Goal: Navigation & Orientation: Find specific page/section

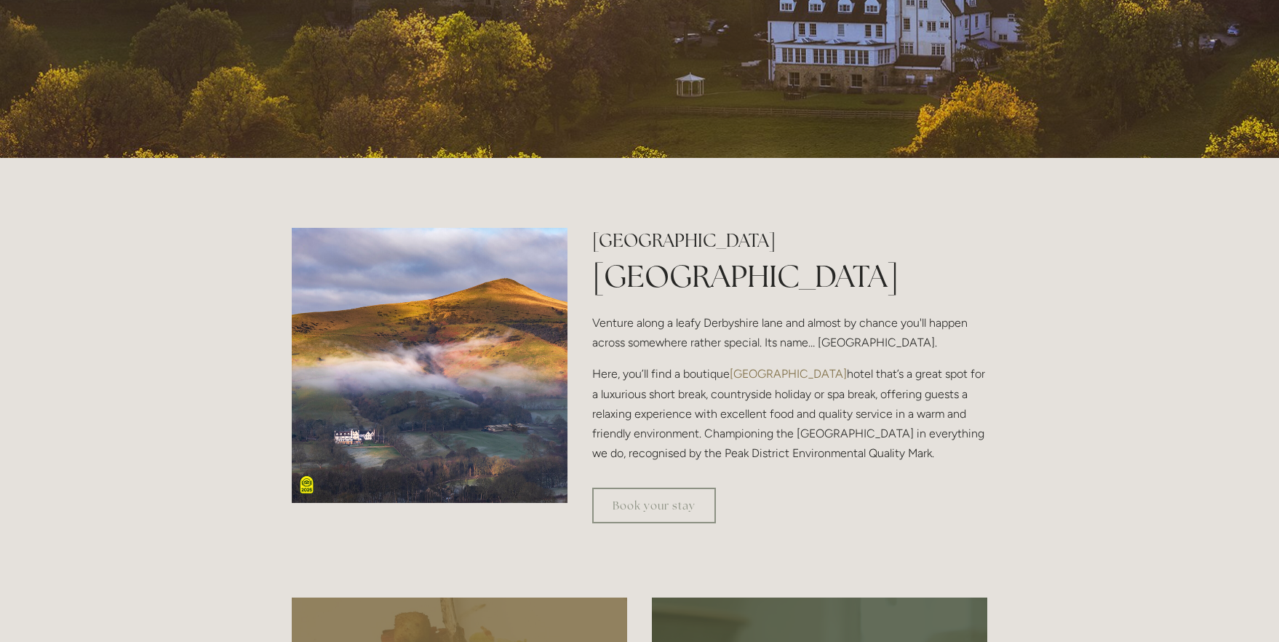
scroll to position [873, 0]
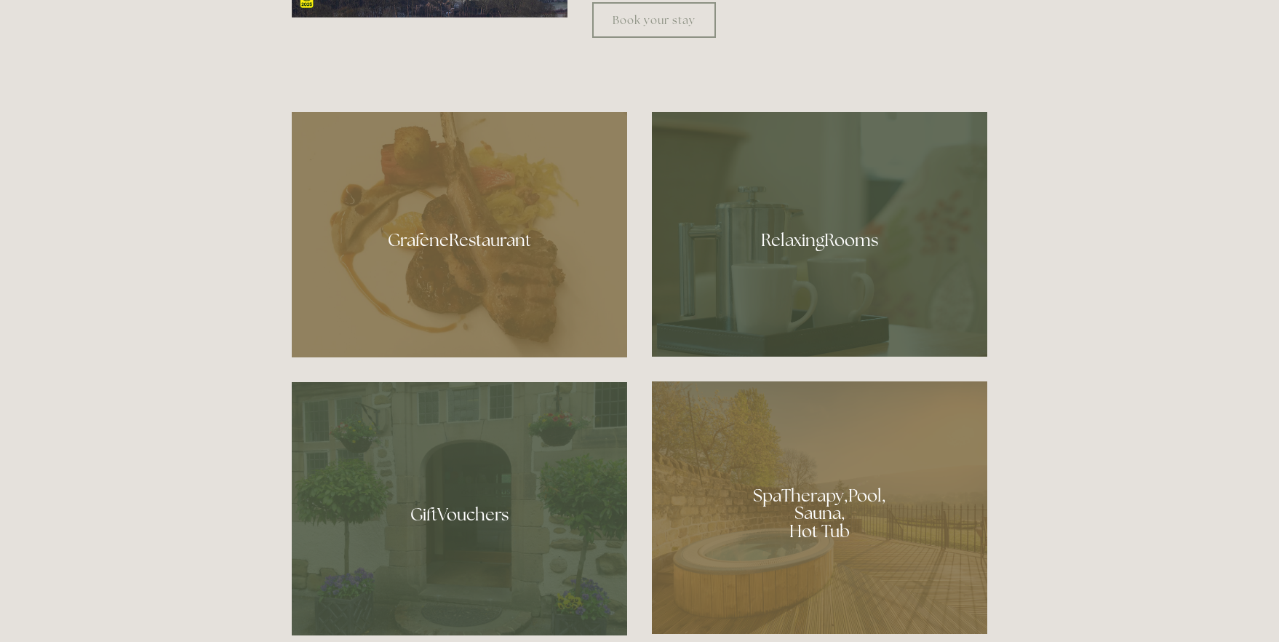
click at [426, 237] on div at bounding box center [460, 234] width 336 height 245
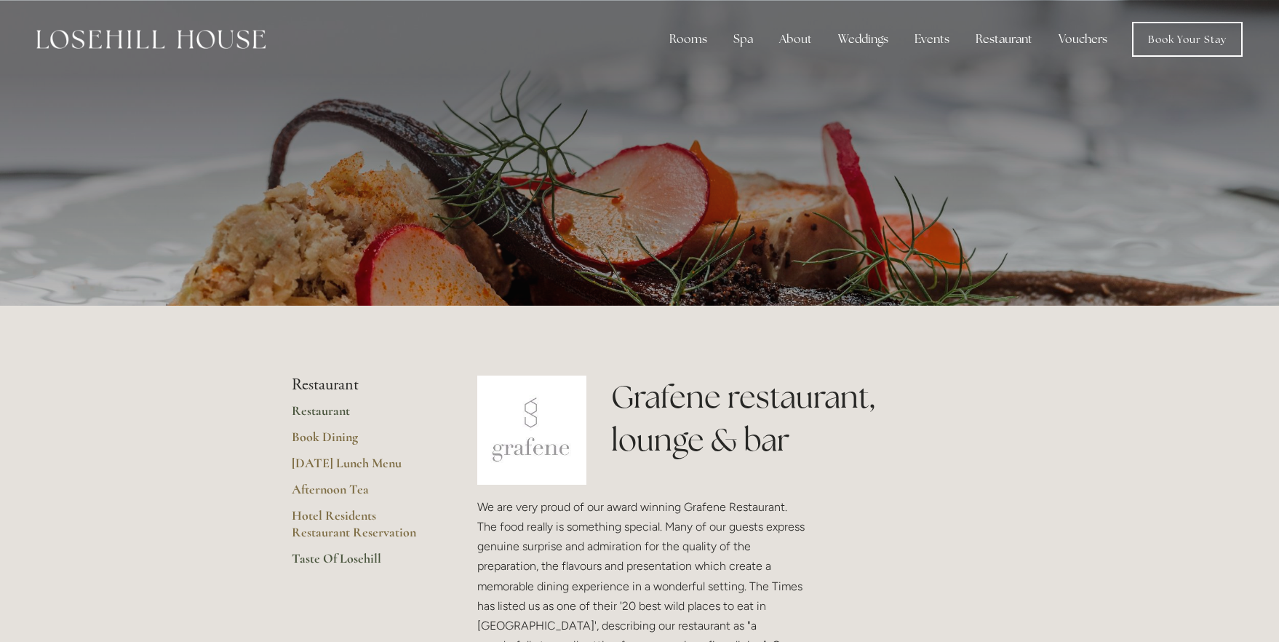
click at [339, 556] on link "Taste Of Losehill" at bounding box center [361, 563] width 139 height 26
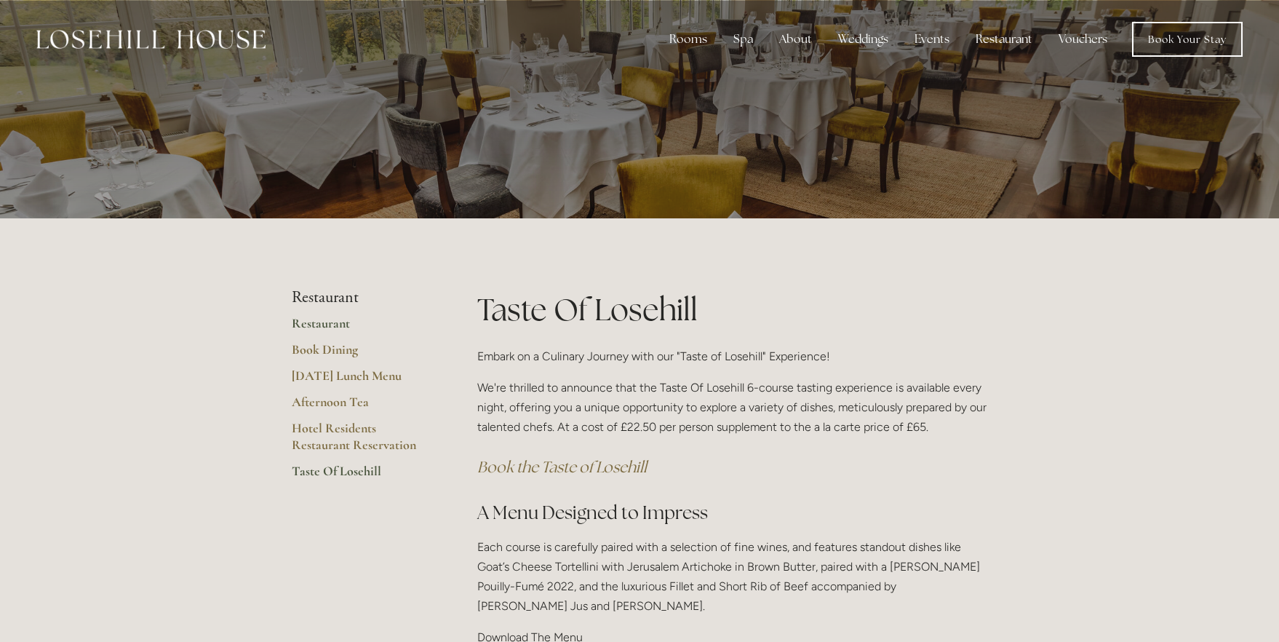
click at [325, 323] on link "Restaurant" at bounding box center [361, 328] width 139 height 26
